Goal: Task Accomplishment & Management: Use online tool/utility

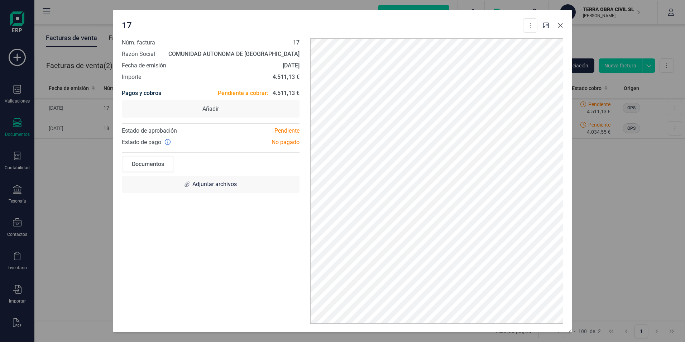
click at [561, 25] on icon "Close" at bounding box center [560, 26] width 6 height 6
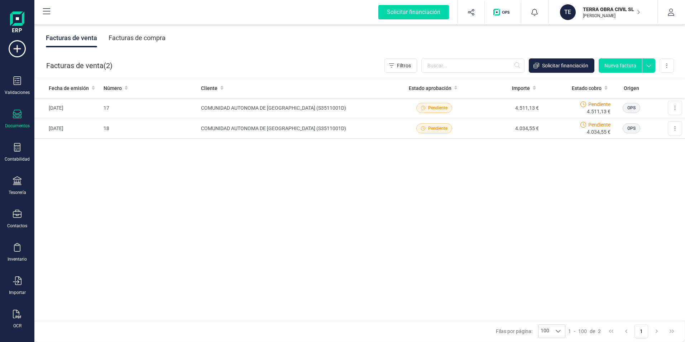
scroll to position [15, 0]
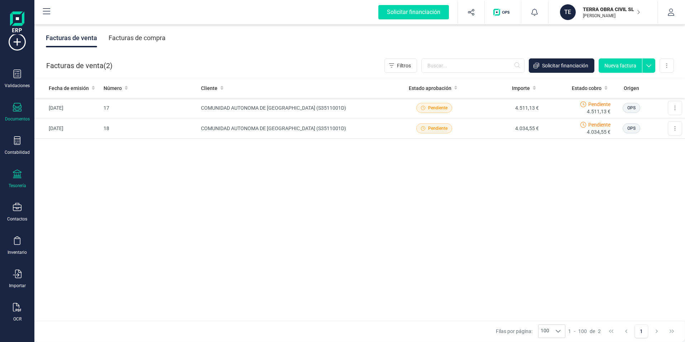
click at [15, 175] on icon at bounding box center [17, 173] width 9 height 9
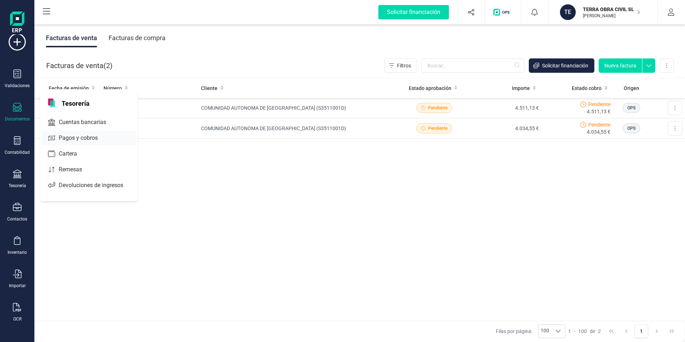
click at [86, 139] on span "Pagos y cobros" at bounding box center [83, 138] width 55 height 9
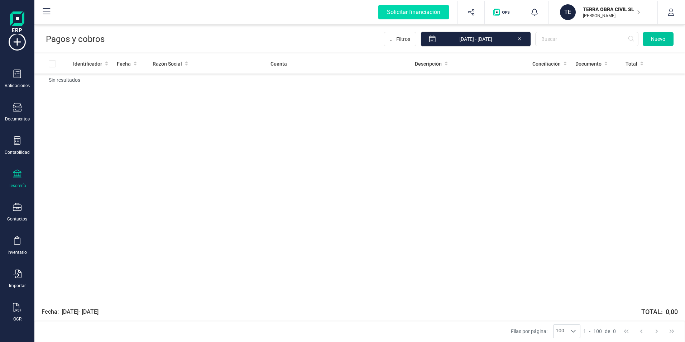
click at [655, 39] on span "Nuevo" at bounding box center [658, 38] width 14 height 7
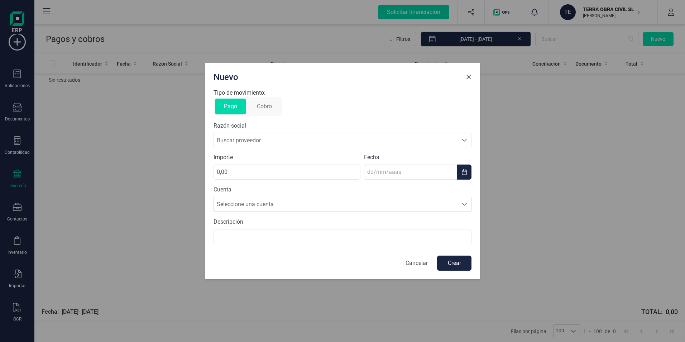
click at [472, 74] on button "Close" at bounding box center [468, 76] width 11 height 11
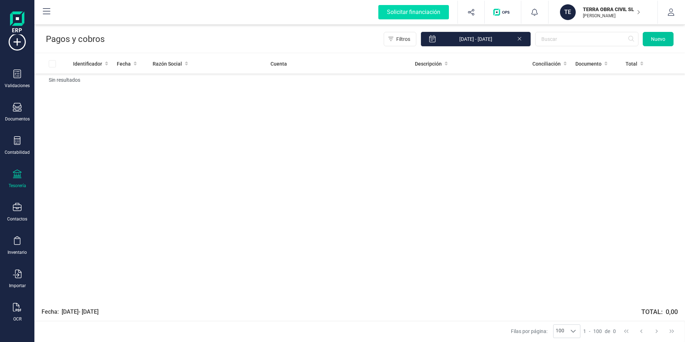
click at [653, 41] on span "Nuevo" at bounding box center [658, 38] width 14 height 7
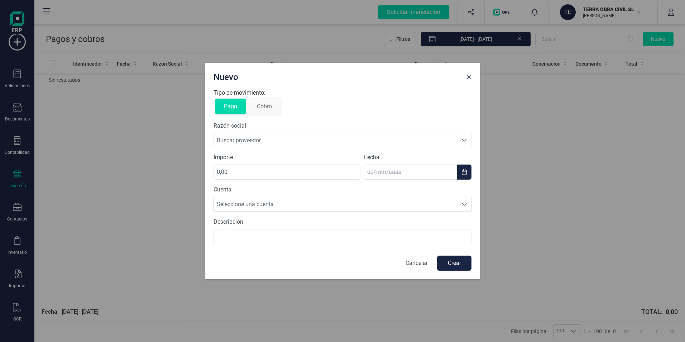
click at [248, 140] on span "Buscar proveedor" at bounding box center [335, 140] width 243 height 14
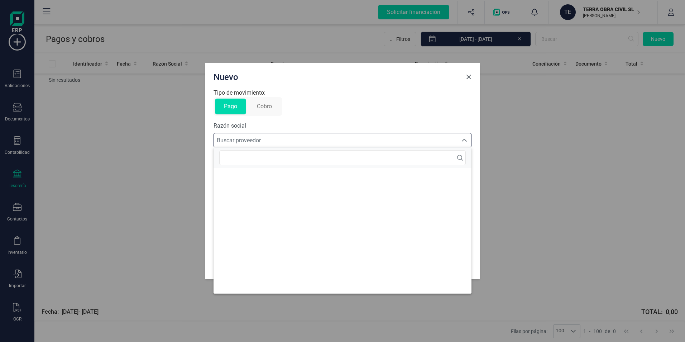
click at [470, 75] on span "Close" at bounding box center [468, 77] width 6 height 6
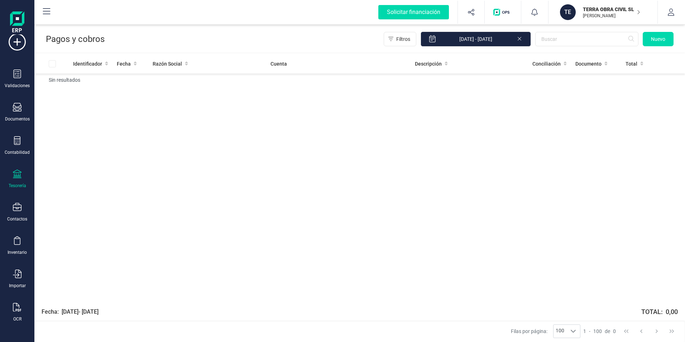
click at [45, 13] on icon at bounding box center [46, 11] width 9 height 9
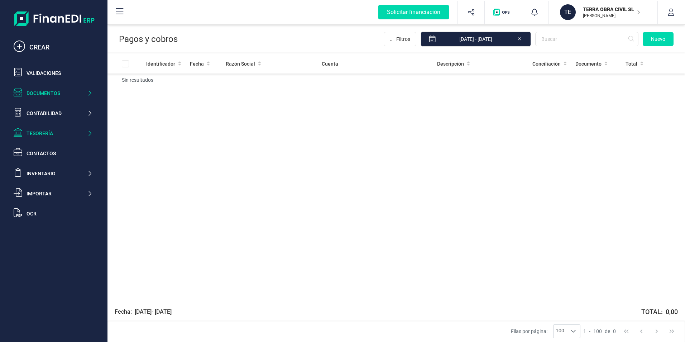
click at [78, 90] on div "Documentos" at bounding box center [56, 93] width 61 height 7
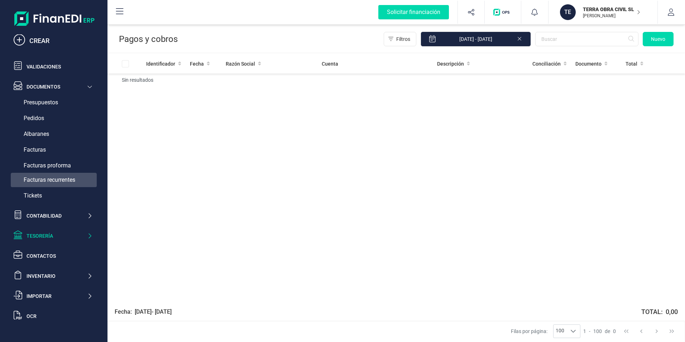
scroll to position [8, 0]
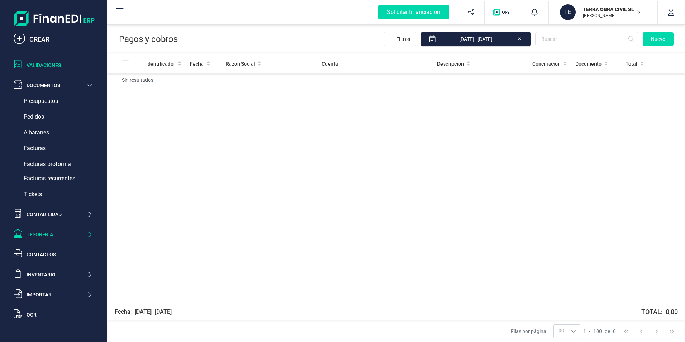
click at [57, 66] on div "Validaciones" at bounding box center [59, 65] width 66 height 7
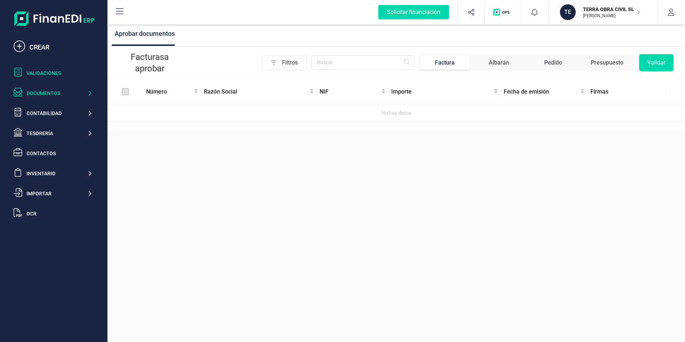
click at [52, 92] on div "Documentos" at bounding box center [56, 93] width 61 height 7
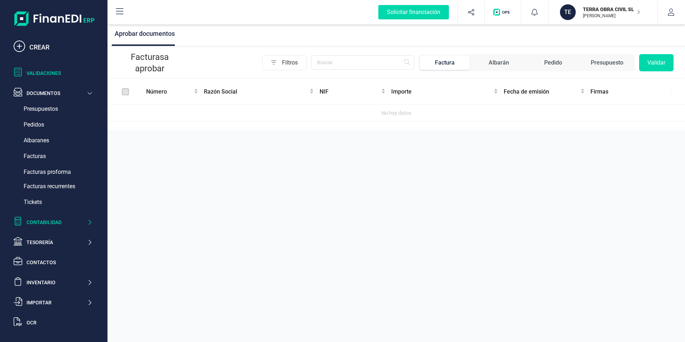
click at [89, 218] on icon at bounding box center [89, 221] width 5 height 7
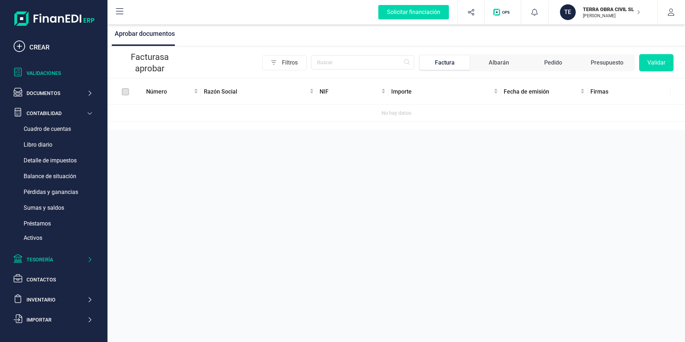
click at [76, 254] on div "Tesorería" at bounding box center [53, 259] width 84 height 14
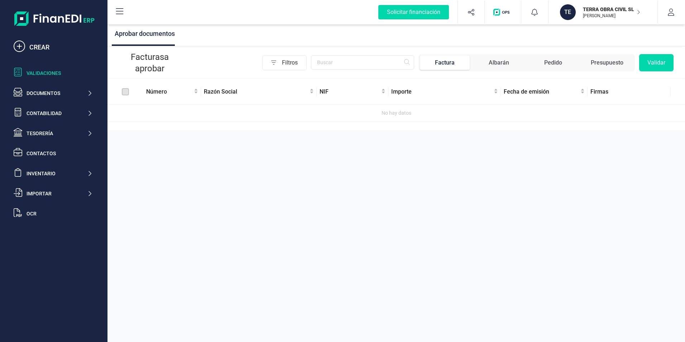
click at [605, 19] on div "TERRA OBRA CIVIL SL [PERSON_NAME]" at bounding box center [607, 12] width 55 height 16
click at [558, 131] on div "Aprobar documentos Facturas a aprobar Filtros Factura Albarán Pedido Presupuest…" at bounding box center [395, 171] width 577 height 342
click at [670, 12] on icon "button" at bounding box center [670, 12] width 6 height 7
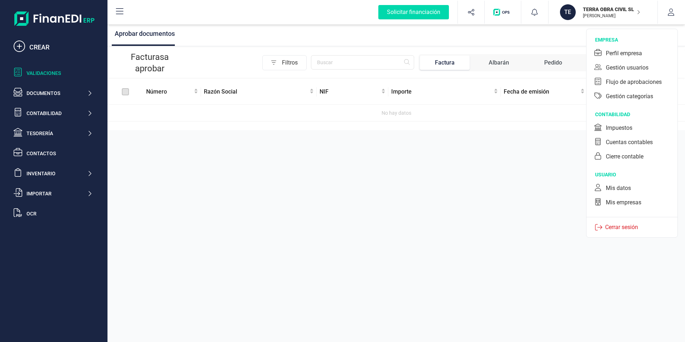
click at [557, 147] on div "Aprobar documentos Facturas a aprobar Filtros Factura Albarán Pedido Presupuest…" at bounding box center [395, 171] width 577 height 342
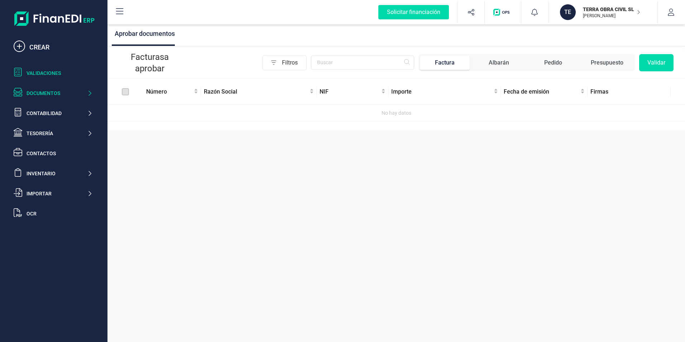
click at [60, 100] on div "Documentos" at bounding box center [53, 93] width 84 height 14
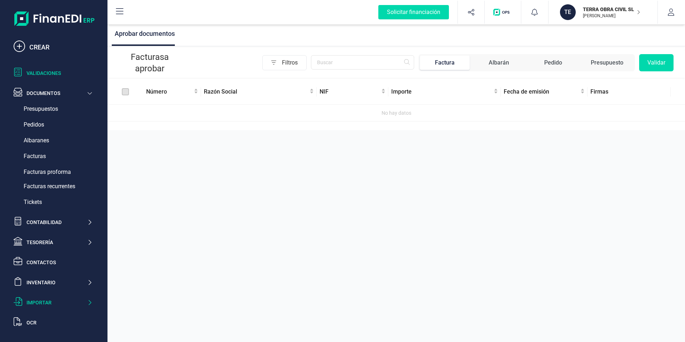
click at [64, 303] on div "Importar" at bounding box center [56, 302] width 61 height 7
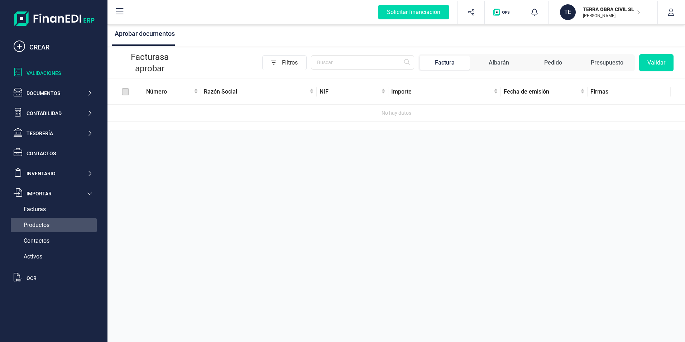
click at [40, 225] on span "Productos" at bounding box center [37, 225] width 26 height 9
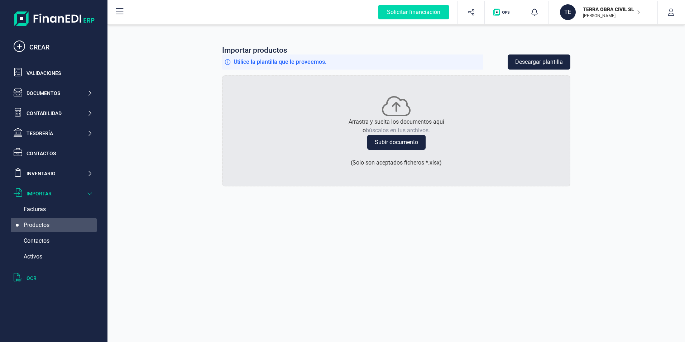
click at [30, 277] on div "OCR" at bounding box center [59, 277] width 66 height 7
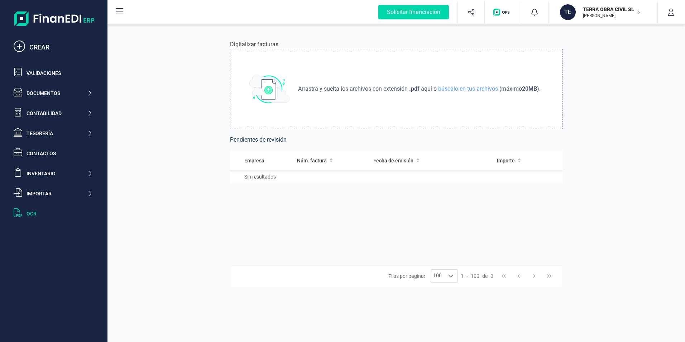
click at [276, 85] on img at bounding box center [269, 88] width 40 height 29
click at [267, 89] on img at bounding box center [269, 88] width 40 height 29
